Goal: Task Accomplishment & Management: Use online tool/utility

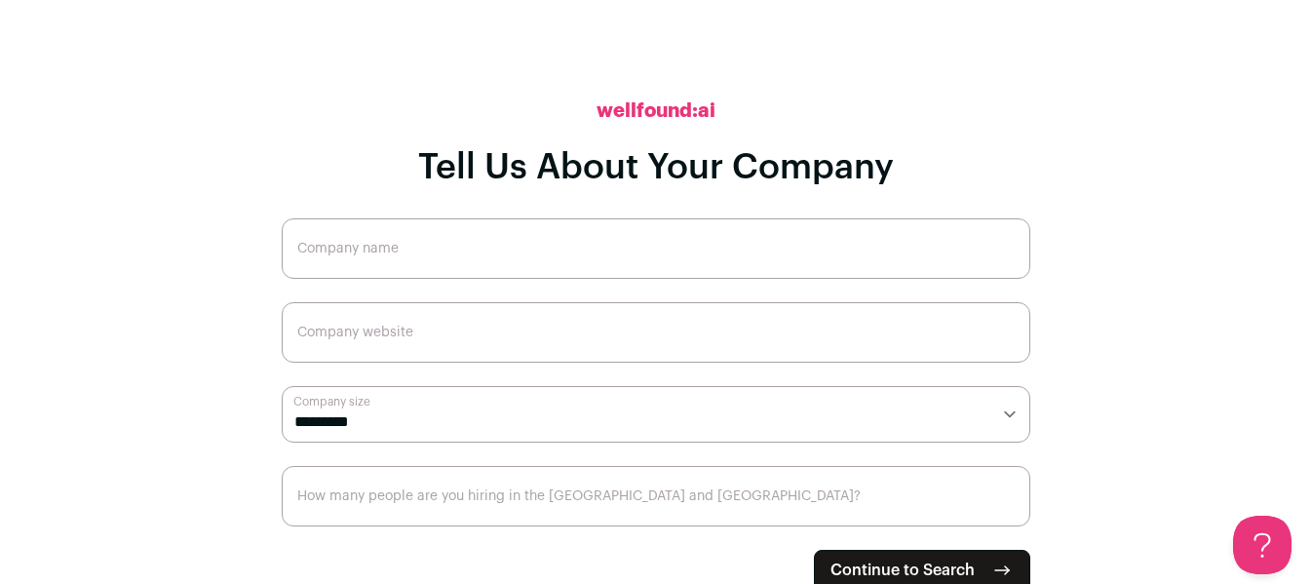
scroll to position [28, 0]
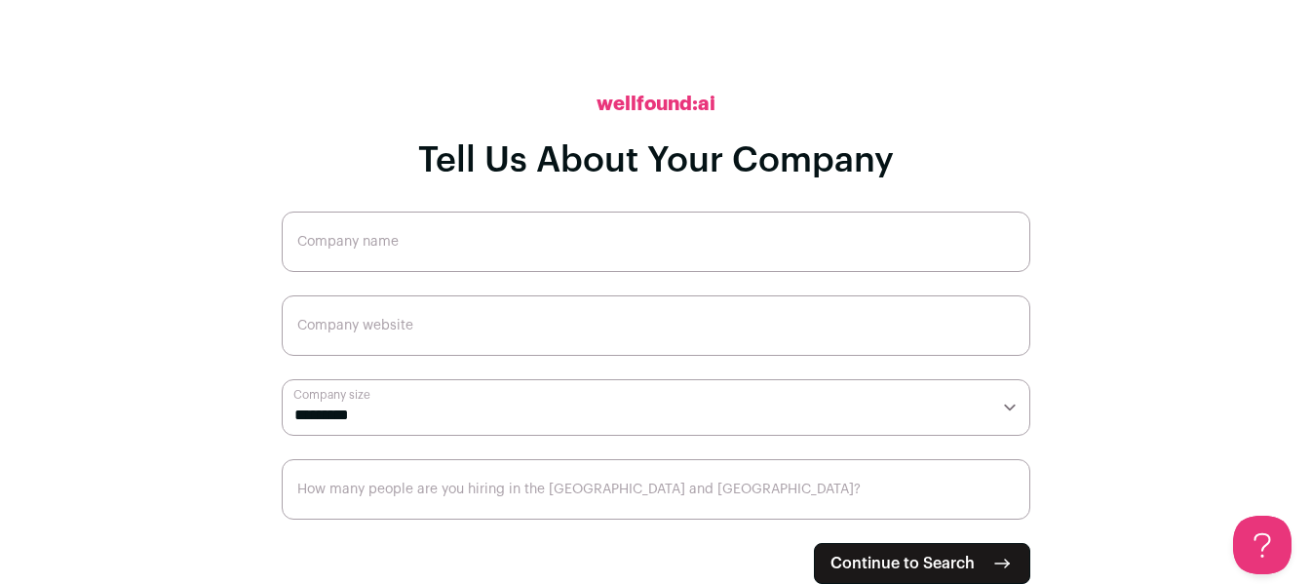
click at [808, 234] on input "Company name" at bounding box center [656, 242] width 749 height 60
type input "Critical Infrastructure Investments"
type input "[DOMAIN_NAME]"
click at [854, 416] on select "**********" at bounding box center [656, 407] width 749 height 57
select select "*"
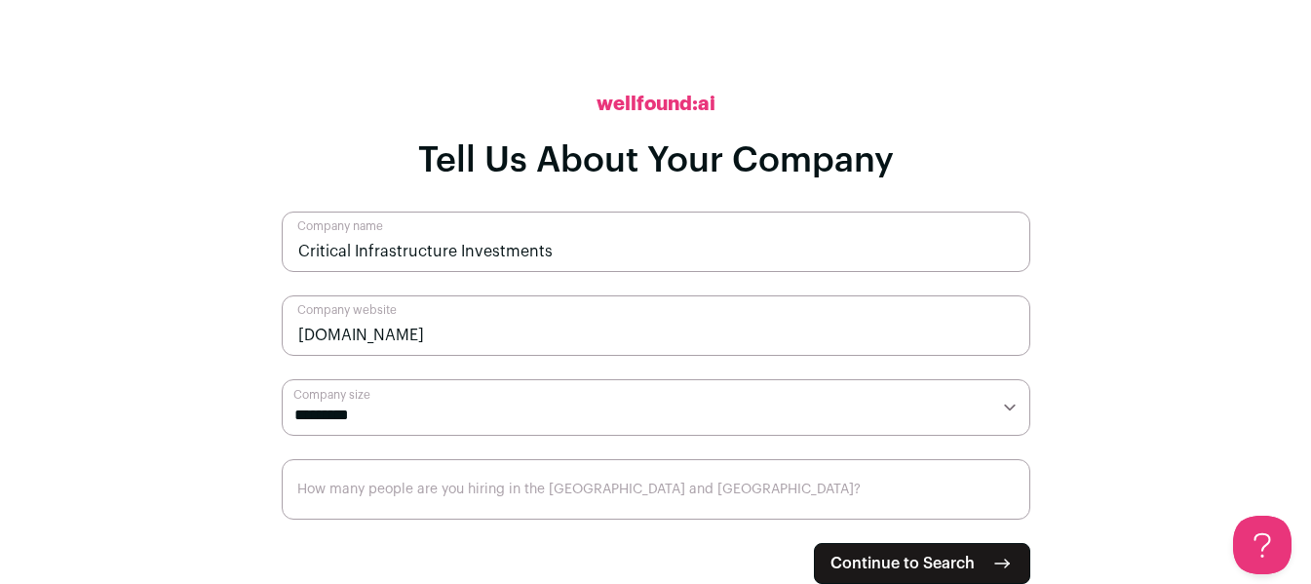
click at [282, 379] on select "**********" at bounding box center [656, 407] width 749 height 57
click at [981, 556] on button "Continue to Search" at bounding box center [922, 563] width 216 height 41
click at [736, 487] on input "How many people are you hiring in the [GEOGRAPHIC_DATA] and [GEOGRAPHIC_DATA]?" at bounding box center [656, 489] width 749 height 60
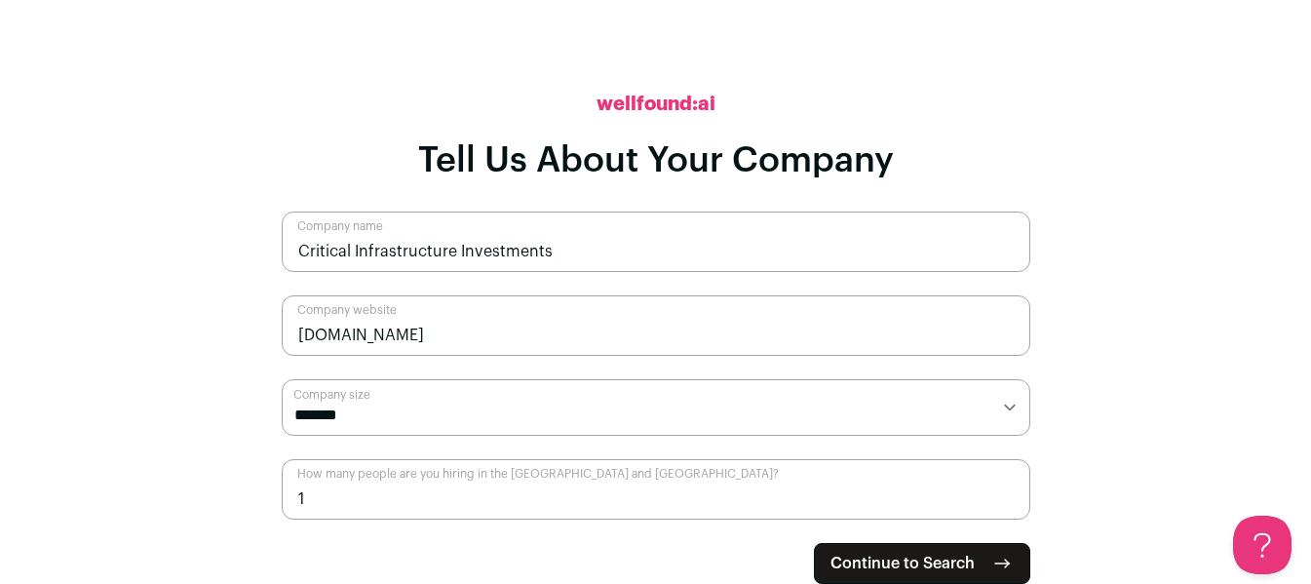
type input "1"
click at [867, 543] on button "Continue to Search" at bounding box center [922, 563] width 216 height 41
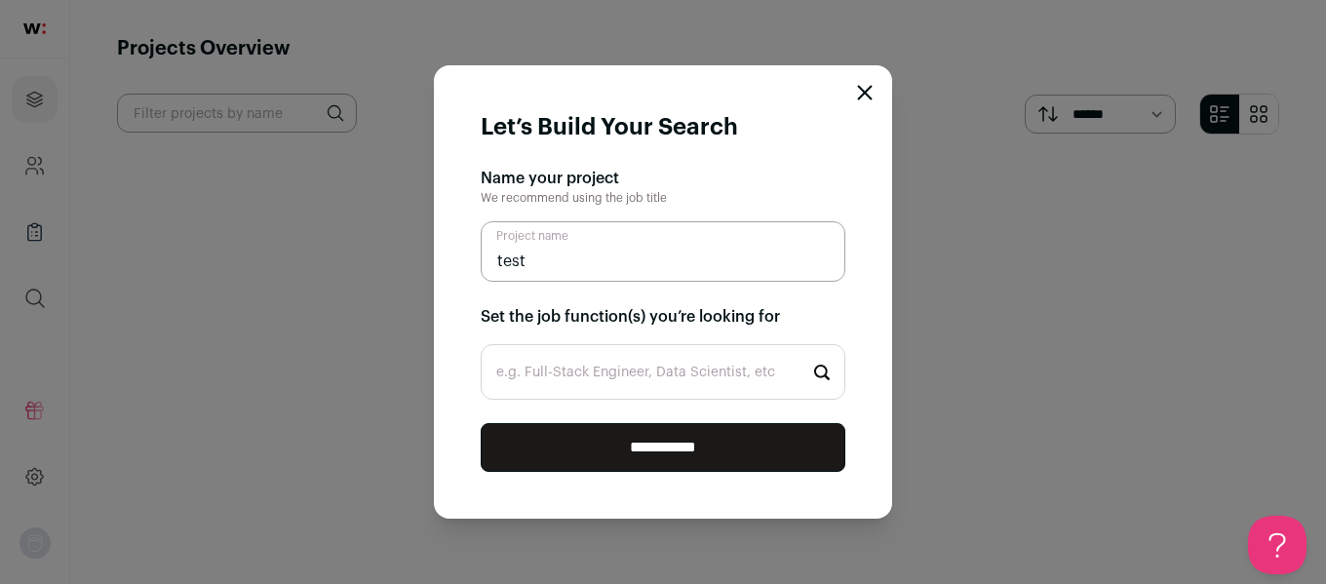
type input "test"
click at [481, 423] on input "**********" at bounding box center [663, 447] width 365 height 49
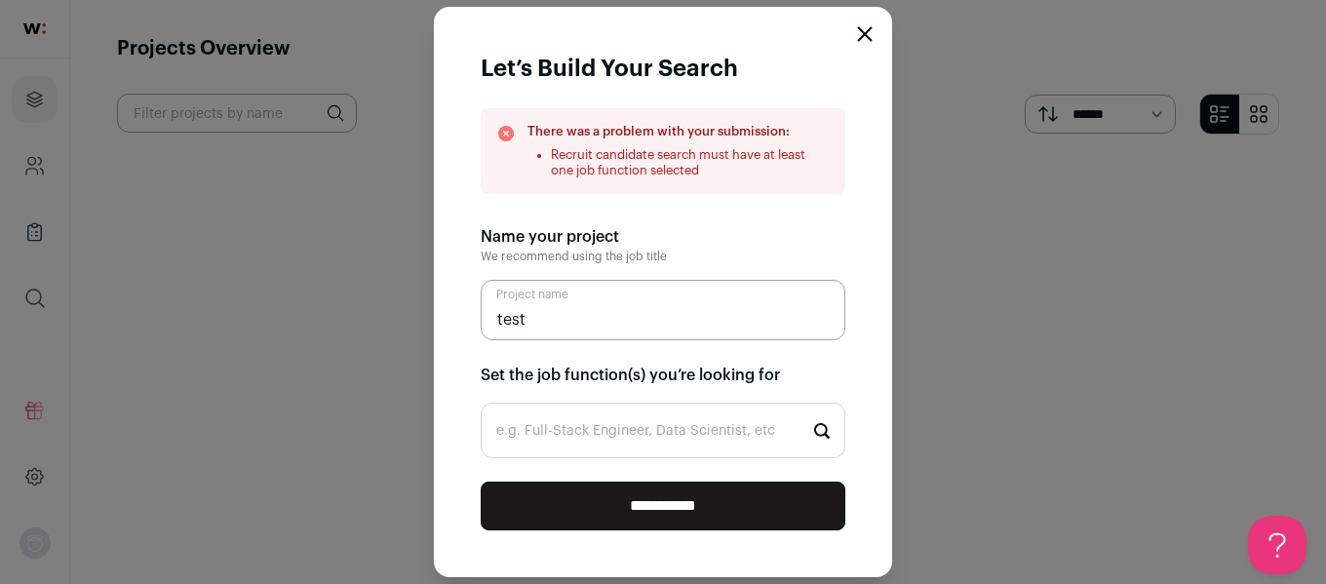
drag, startPoint x: 639, startPoint y: 320, endPoint x: 435, endPoint y: 309, distance: 205.0
click at [435, 309] on form "**********" at bounding box center [663, 292] width 458 height 570
click at [647, 439] on input "e.g. Full-Stack Engineer, Data Scientist, etc" at bounding box center [663, 431] width 365 height 56
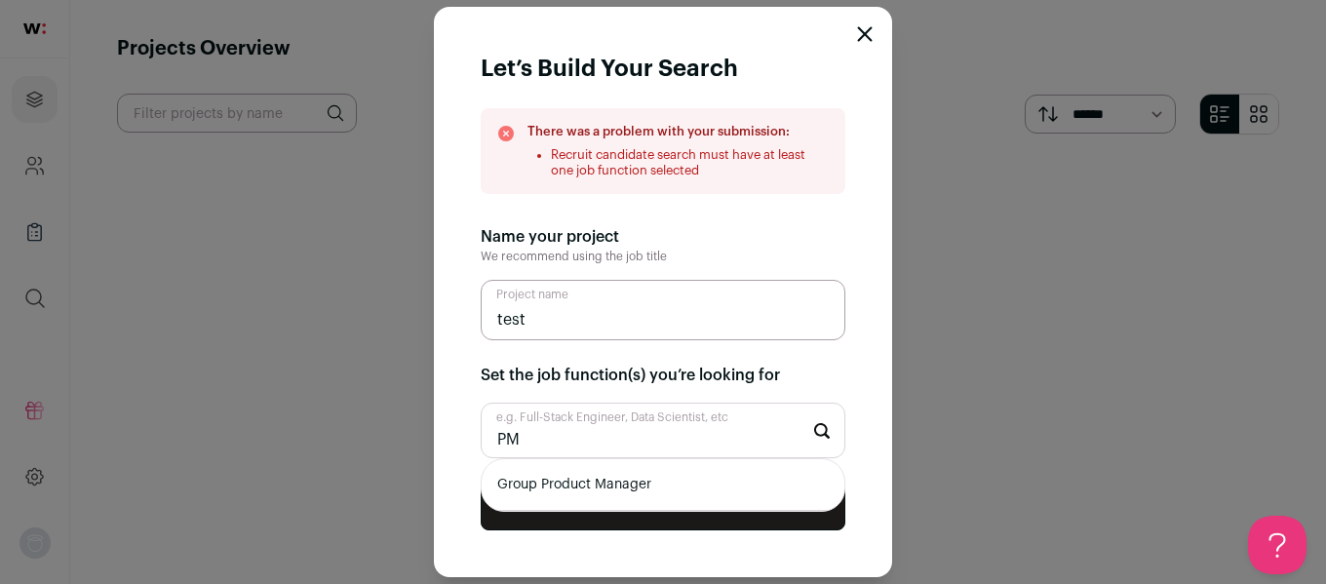
type input "PM"
click at [639, 485] on li "Group Product Manager" at bounding box center [663, 485] width 363 height 52
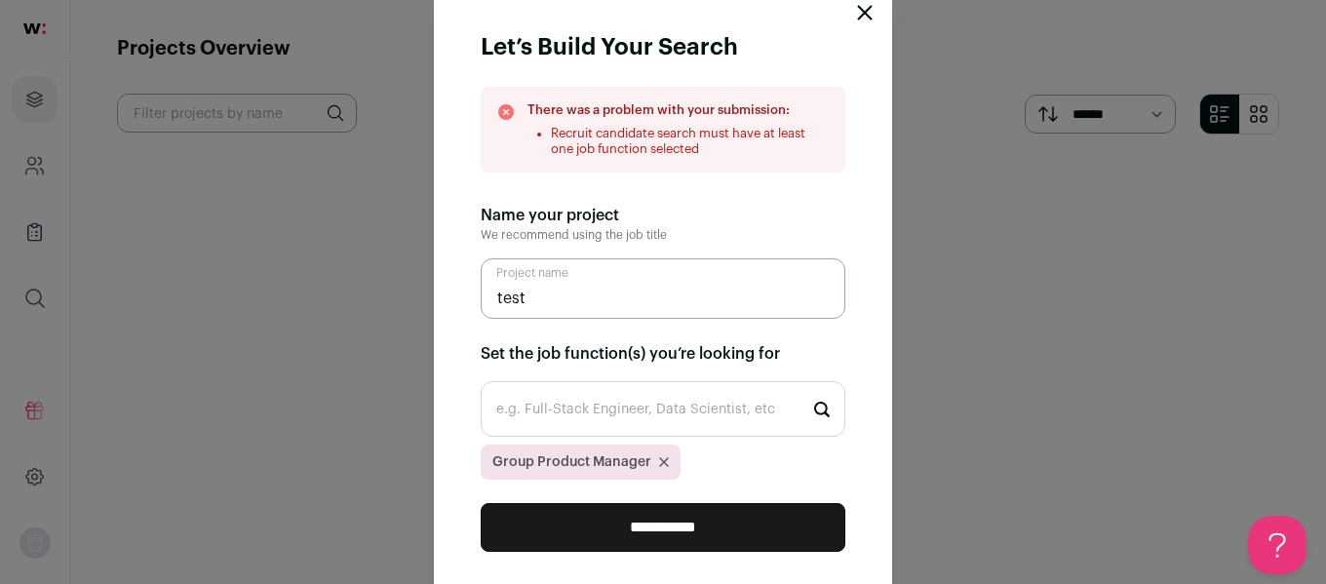
click at [654, 526] on input "**********" at bounding box center [663, 527] width 365 height 49
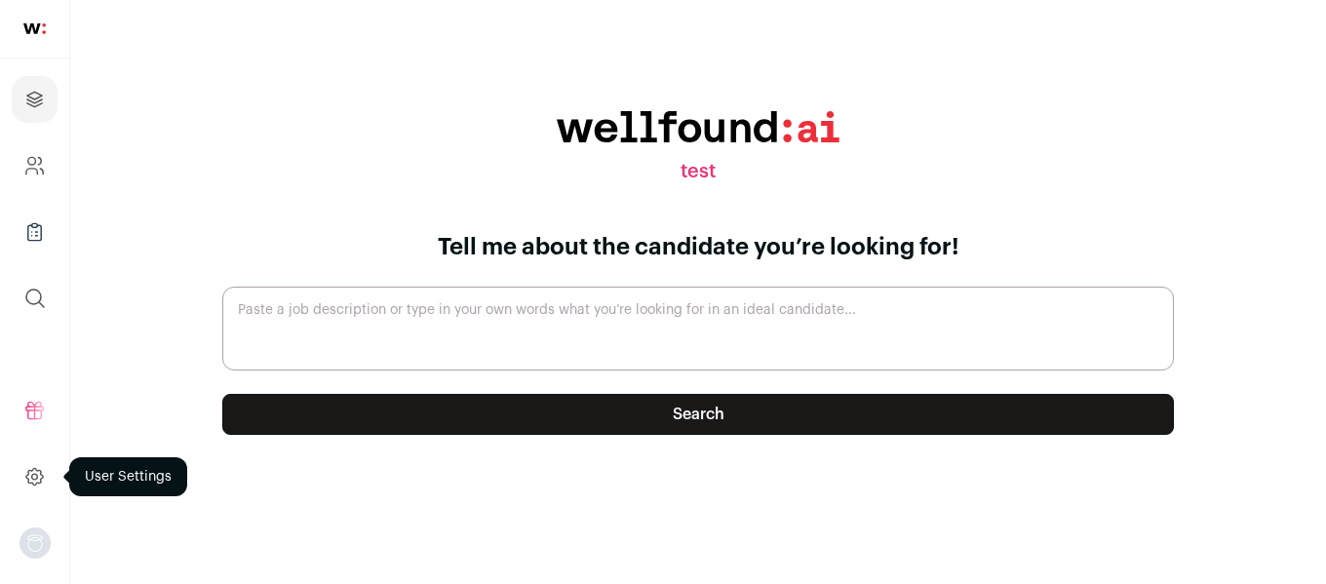
click at [26, 470] on icon at bounding box center [34, 476] width 22 height 23
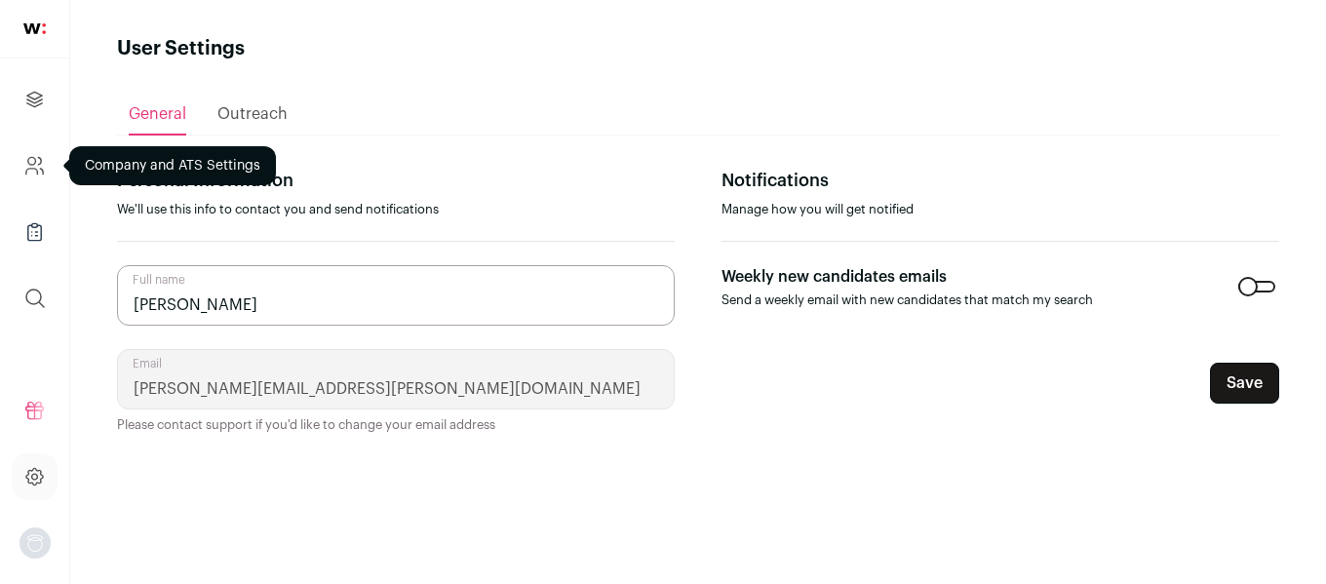
click at [30, 163] on icon "Company and ATS Settings" at bounding box center [34, 165] width 22 height 23
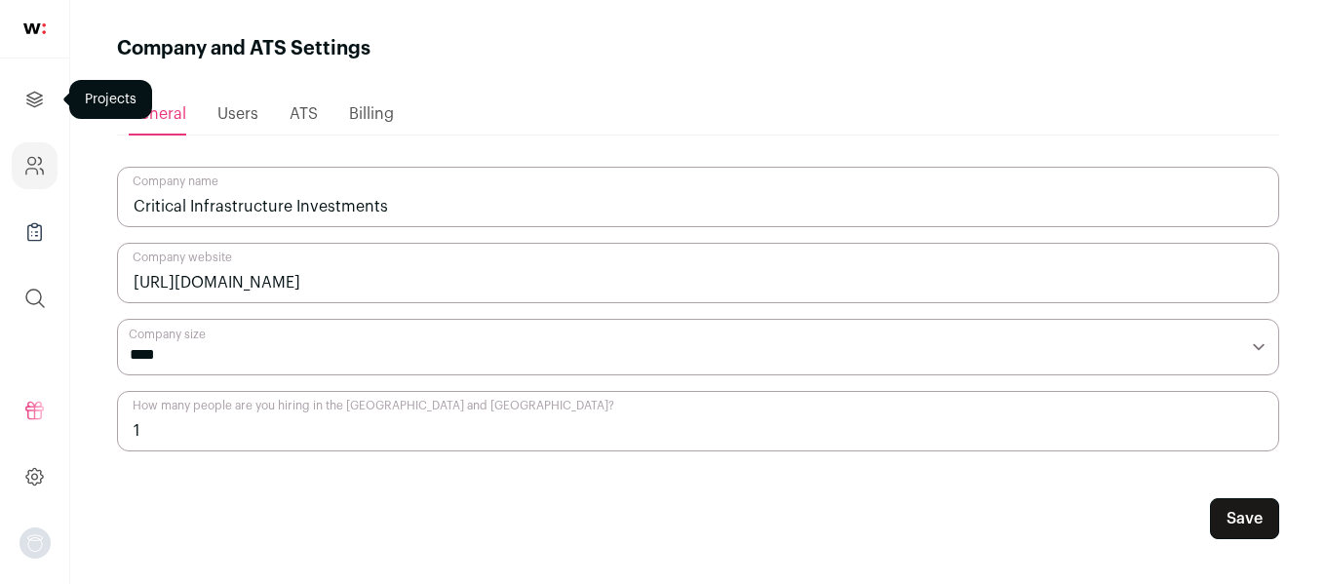
click at [28, 97] on icon "Projects" at bounding box center [34, 99] width 15 height 15
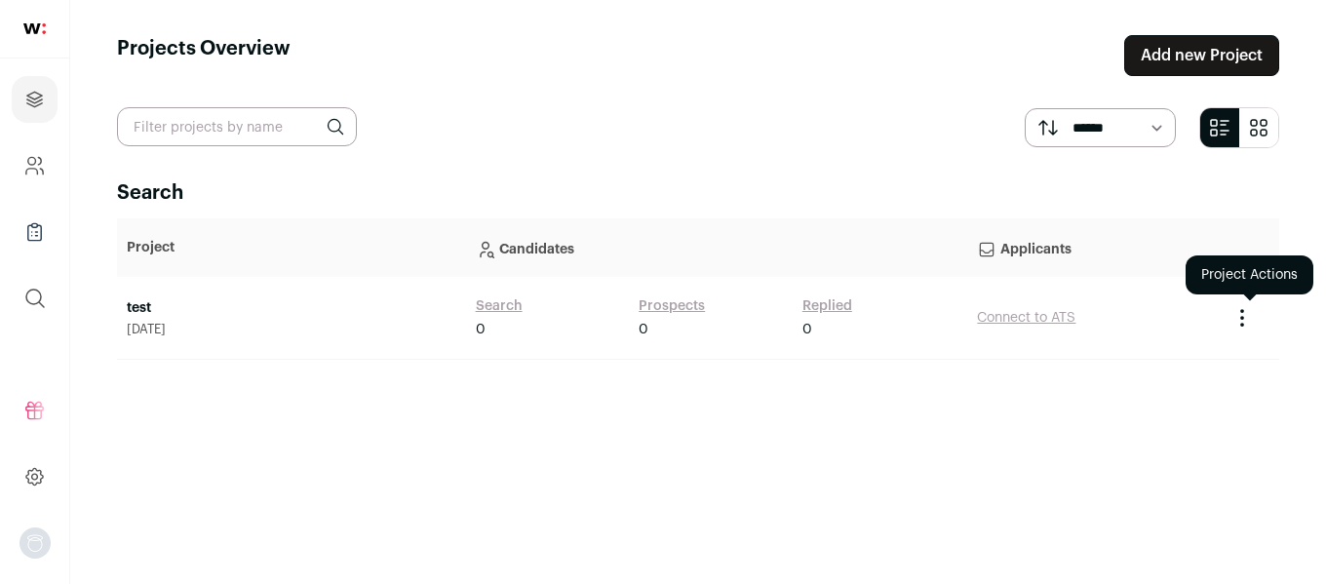
click at [1241, 313] on icon "Project Actions" at bounding box center [1241, 317] width 23 height 23
click at [909, 475] on div "Search Project Candidates Applicants test [DATE] Search 0 Prospects 0 Replied 0…" at bounding box center [698, 363] width 1162 height 369
click at [42, 32] on img at bounding box center [34, 28] width 22 height 11
click at [48, 29] on link at bounding box center [34, 29] width 69 height 58
